Goal: Transaction & Acquisition: Purchase product/service

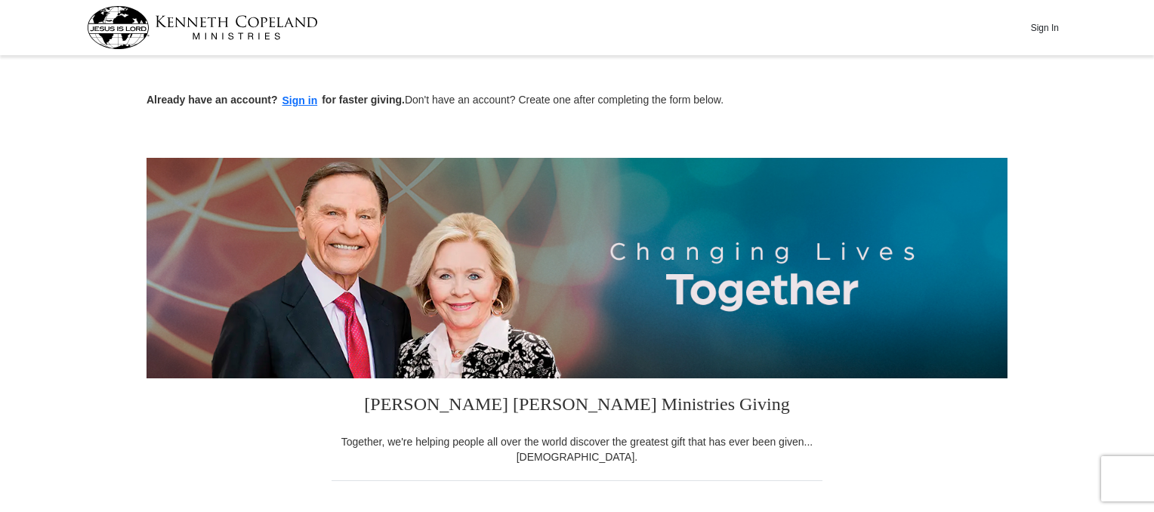
scroll to position [447, 0]
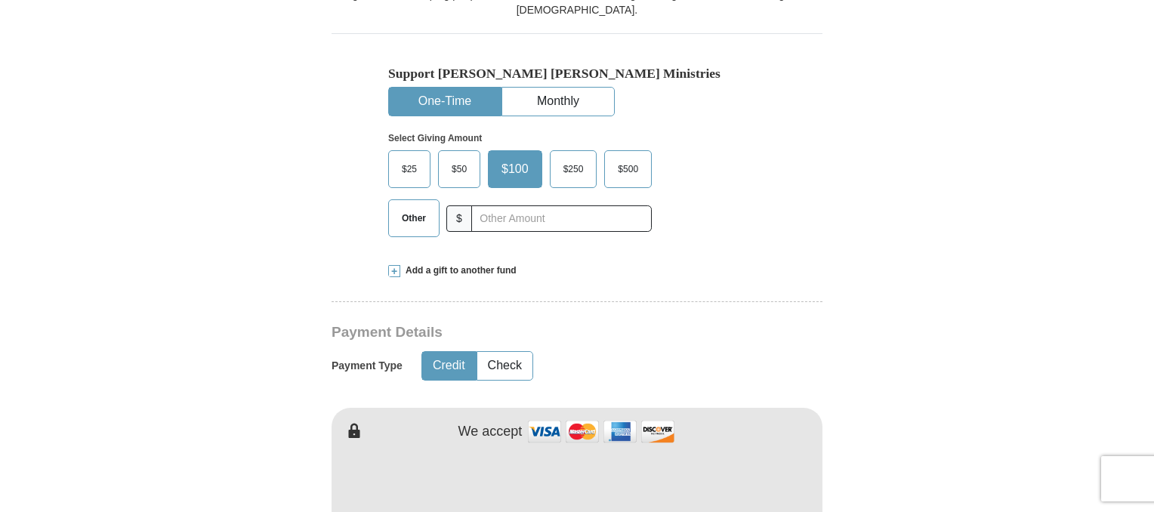
click at [456, 159] on span "$50" at bounding box center [459, 169] width 30 height 23
click at [0, 0] on input "$50" at bounding box center [0, 0] width 0 height 0
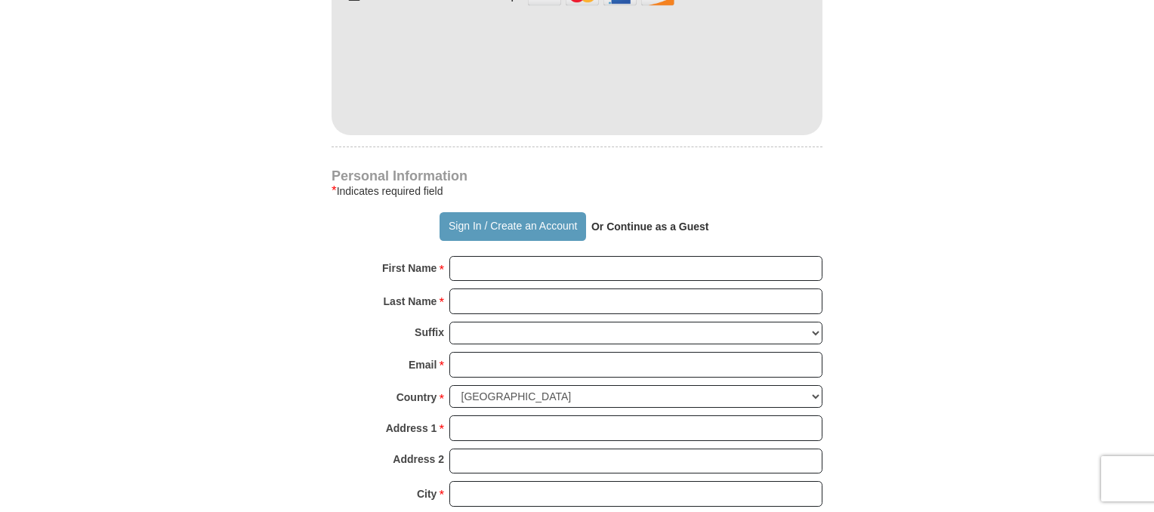
scroll to position [888, 0]
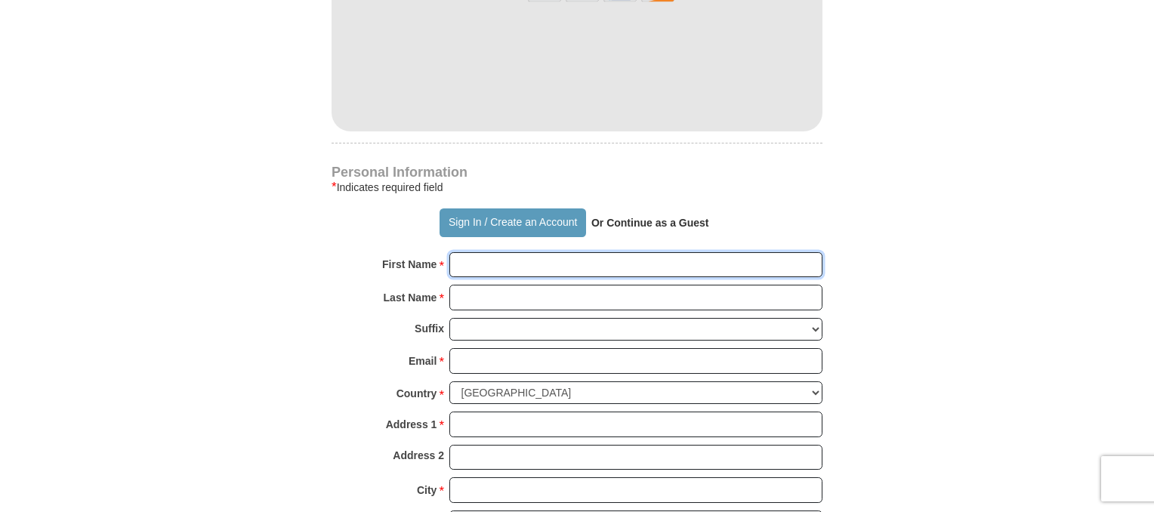
click at [488, 258] on input "First Name *" at bounding box center [636, 265] width 373 height 26
type input "[PERSON_NAME]"
click at [529, 303] on input "Last Name *" at bounding box center [636, 298] width 373 height 26
type input "[PERSON_NAME]"
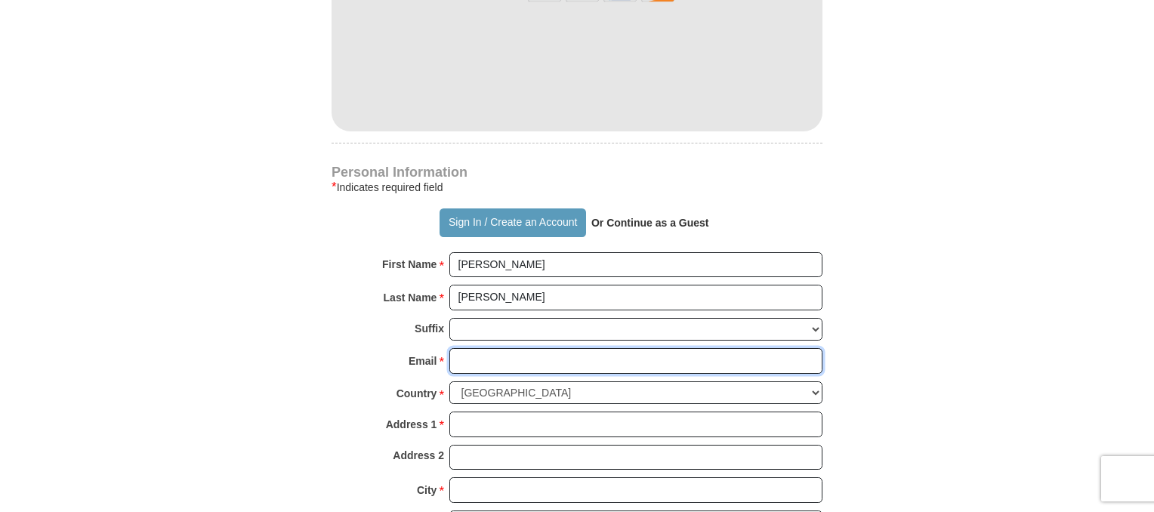
drag, startPoint x: 539, startPoint y: 360, endPoint x: 489, endPoint y: 360, distance: 50.6
click at [489, 360] on input "Email *" at bounding box center [636, 361] width 373 height 26
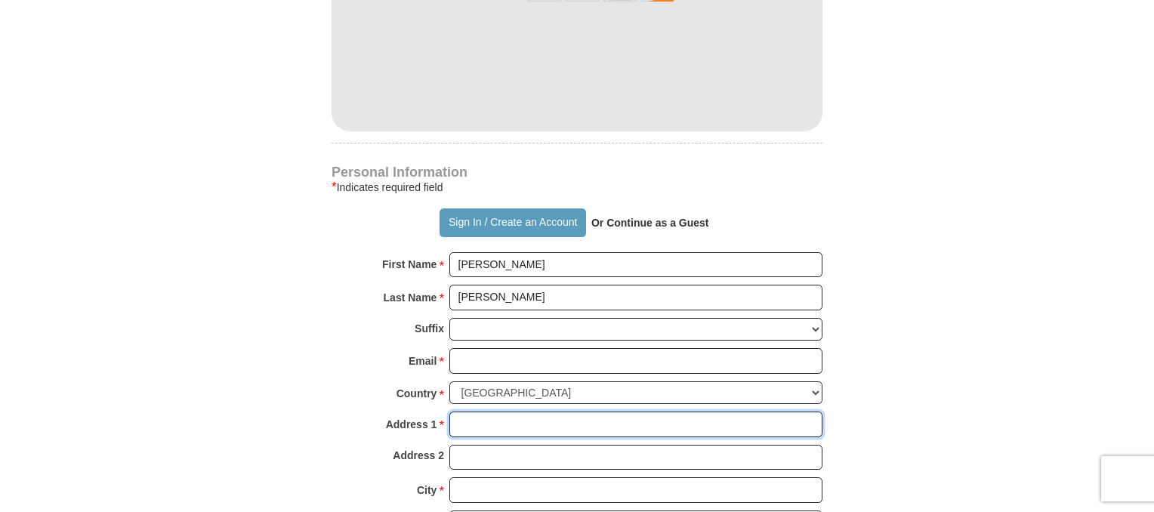
click at [513, 423] on input "Address 1 *" at bounding box center [636, 425] width 373 height 26
type input "[STREET_ADDRESS]"
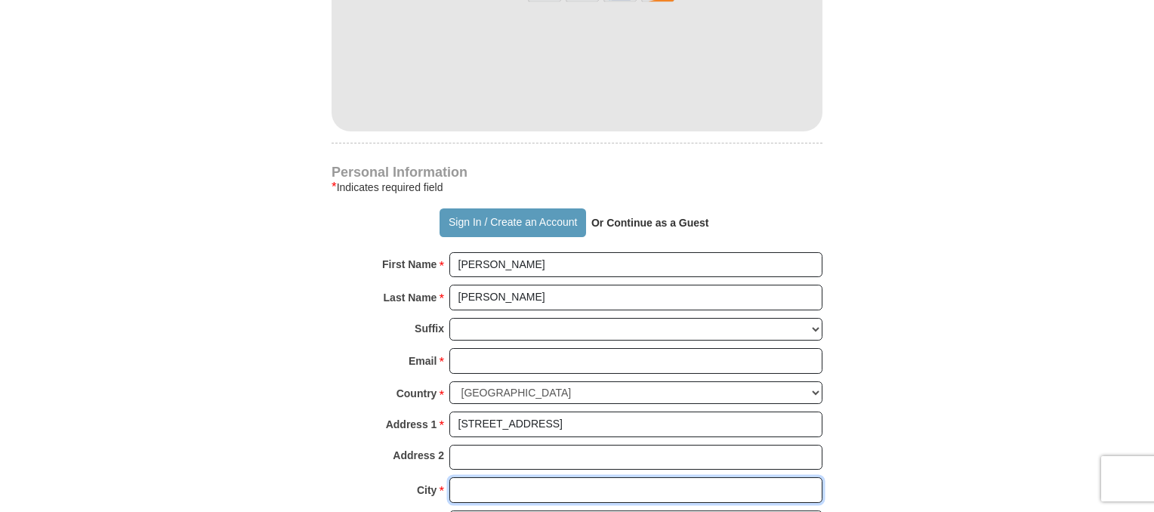
type input "[GEOGRAPHIC_DATA]"
select select "[GEOGRAPHIC_DATA]"
type input "77029"
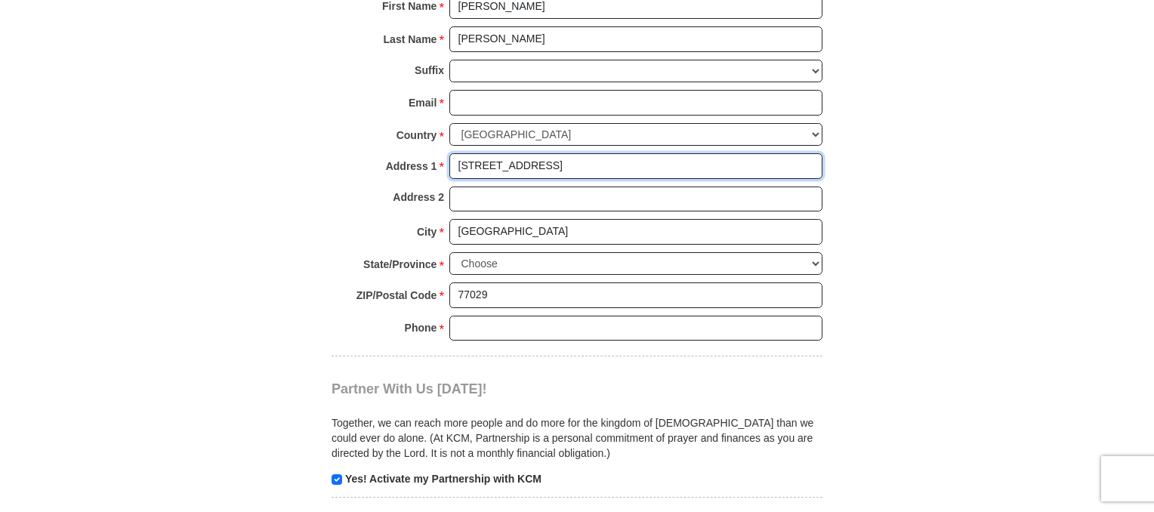
scroll to position [1154, 0]
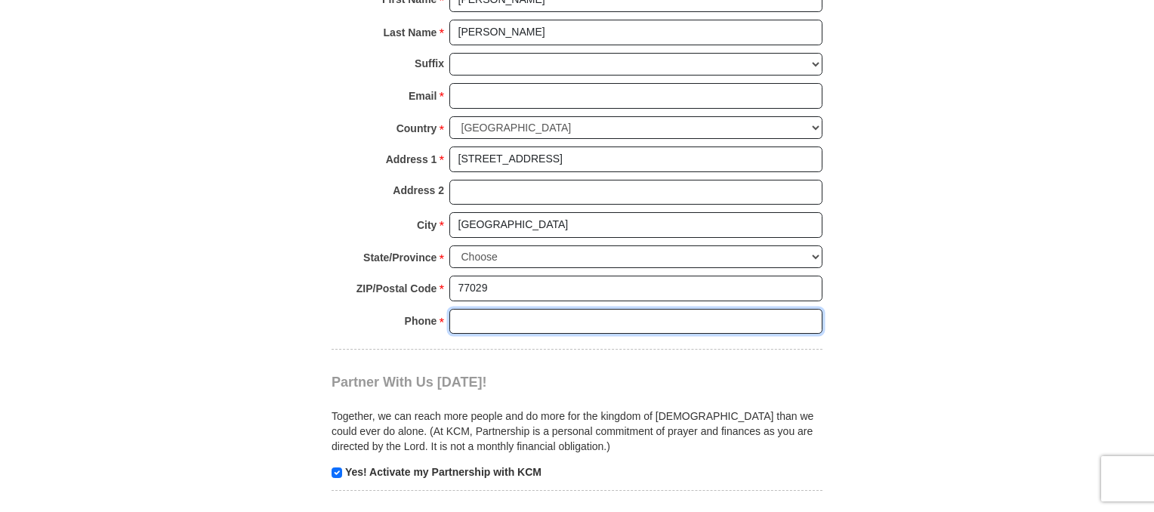
click at [484, 317] on input "Phone * *" at bounding box center [636, 322] width 373 height 26
type input "[PHONE_NUMBER]"
click at [1090, 297] on body "Sign In Already have an account? Sign in for faster giving. Don't have an accou…" at bounding box center [577, 293] width 1154 height 2894
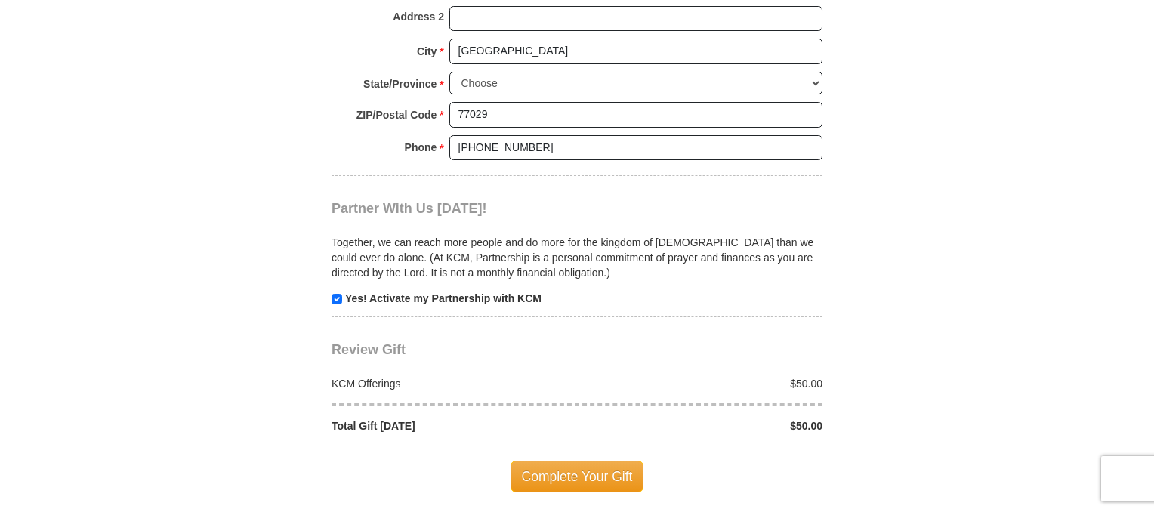
scroll to position [1337, 0]
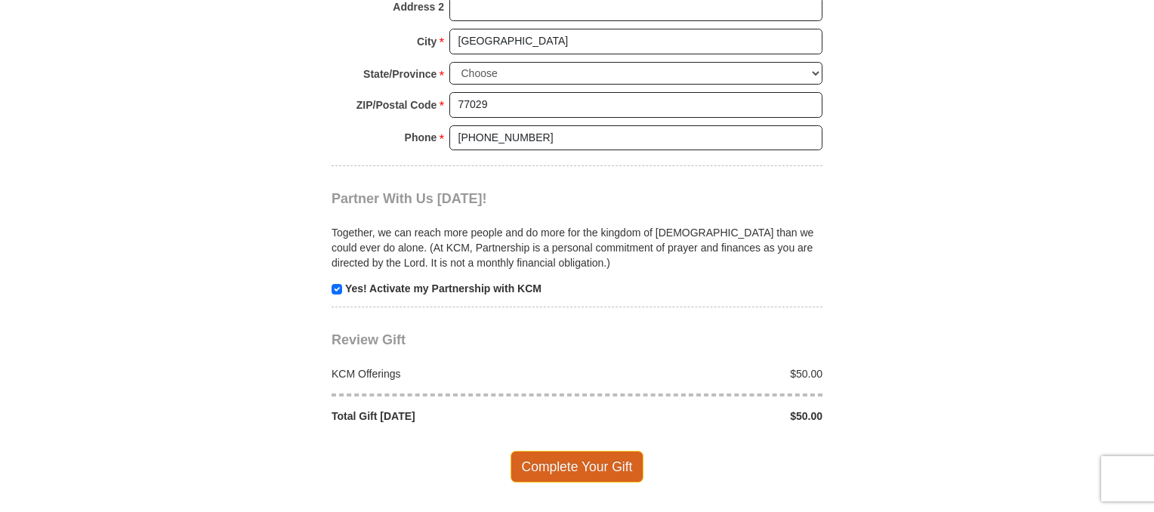
click at [610, 465] on span "Complete Your Gift" at bounding box center [578, 467] width 134 height 32
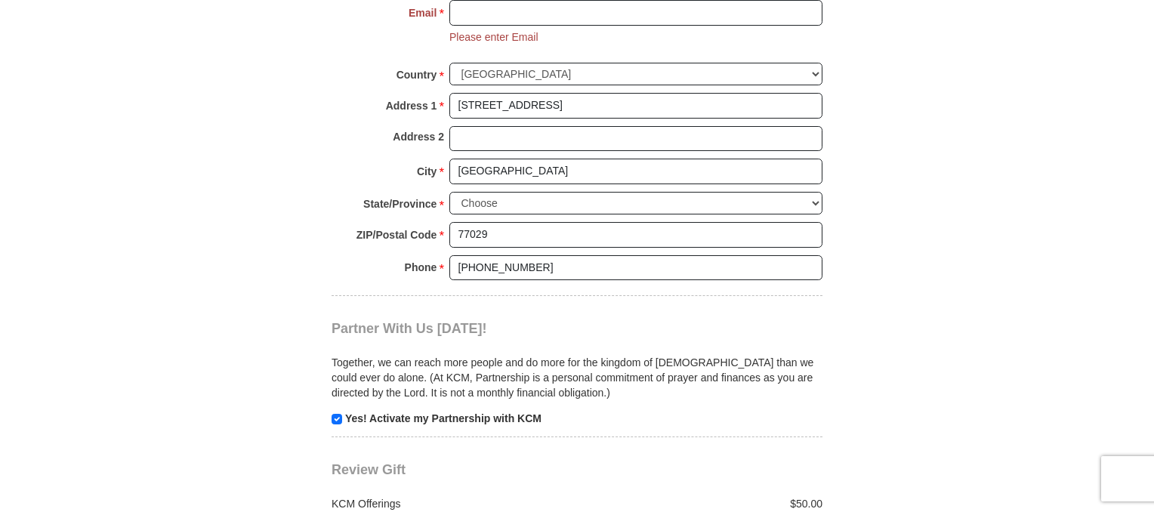
scroll to position [1222, 0]
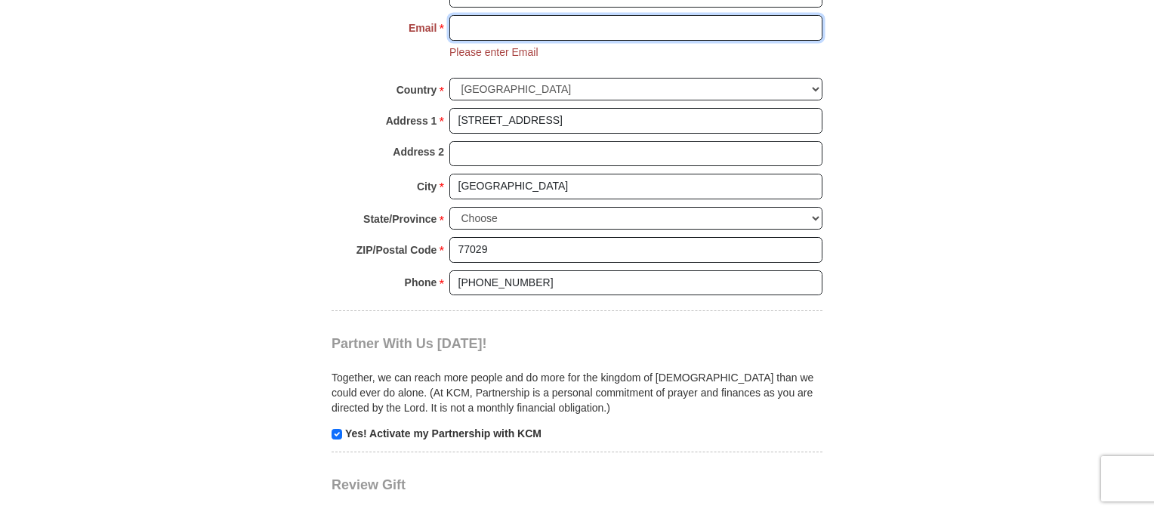
click at [487, 23] on input "Email *" at bounding box center [636, 28] width 373 height 26
type input "[PERSON_NAME][EMAIL_ADDRESS][PERSON_NAME][DOMAIN_NAME]"
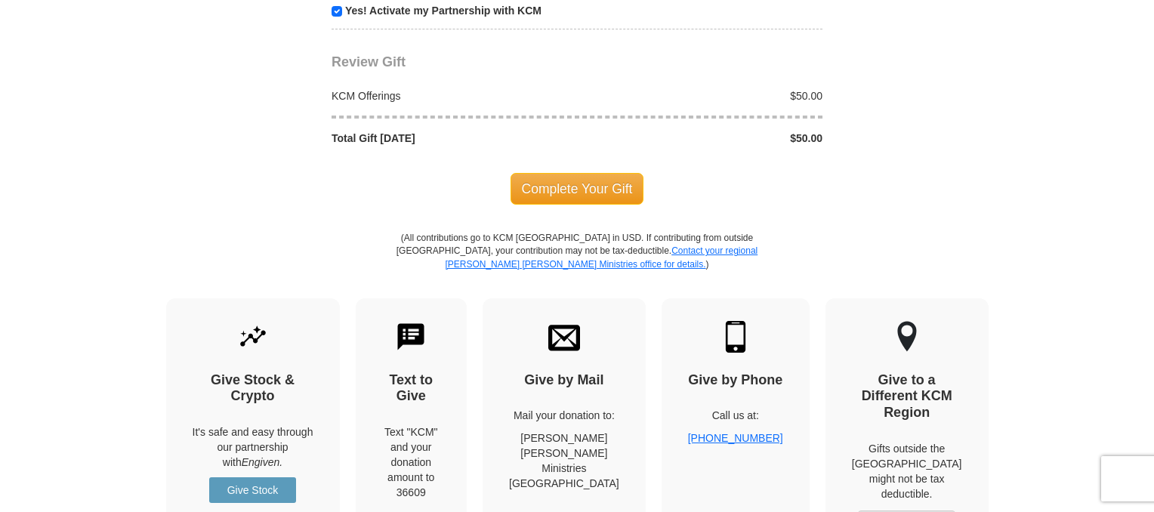
scroll to position [1670, 0]
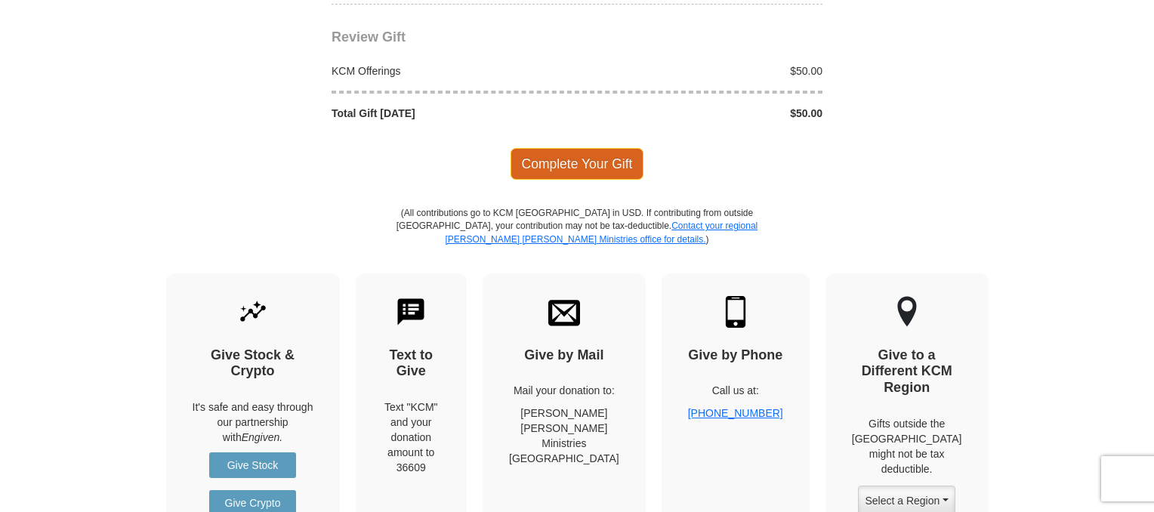
click at [564, 150] on span "Complete Your Gift" at bounding box center [578, 164] width 134 height 32
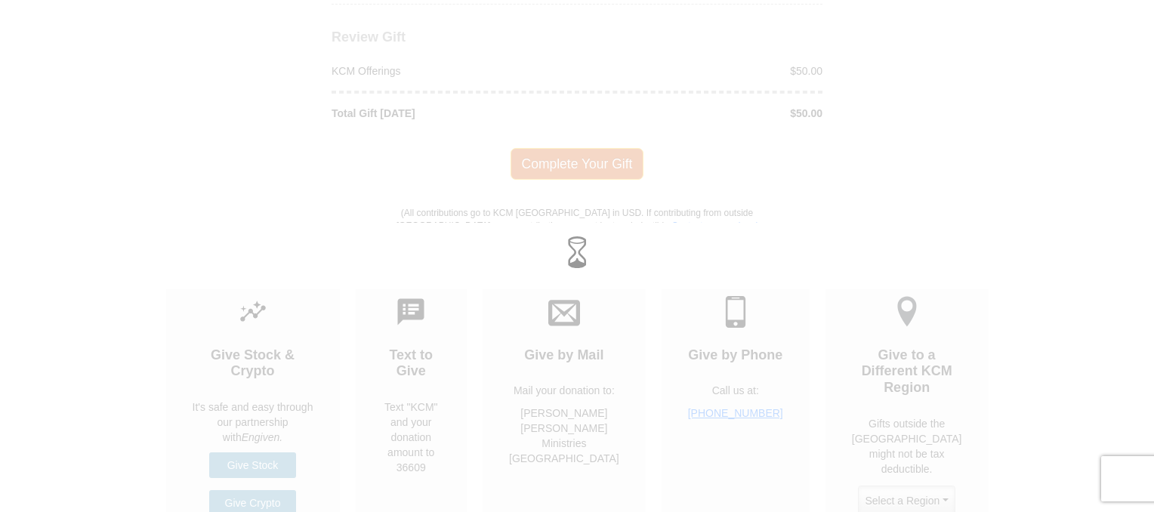
scroll to position [1640, 0]
